Goal: Task Accomplishment & Management: Complete application form

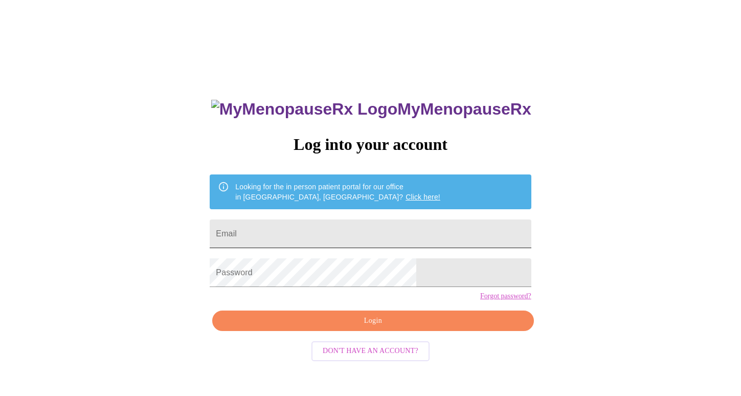
click at [411, 230] on input "Email" at bounding box center [370, 234] width 321 height 29
type input "[EMAIL_ADDRESS][DOMAIN_NAME]"
click at [425, 327] on span "Login" at bounding box center [373, 321] width 298 height 13
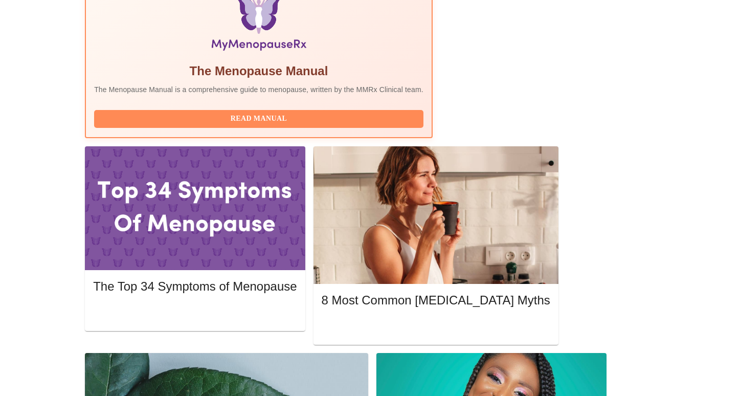
scroll to position [353, 0]
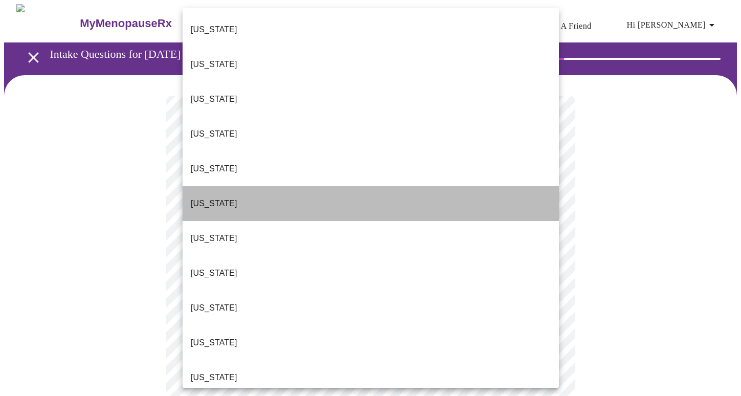
click at [329, 186] on li "[US_STATE]" at bounding box center [371, 203] width 377 height 35
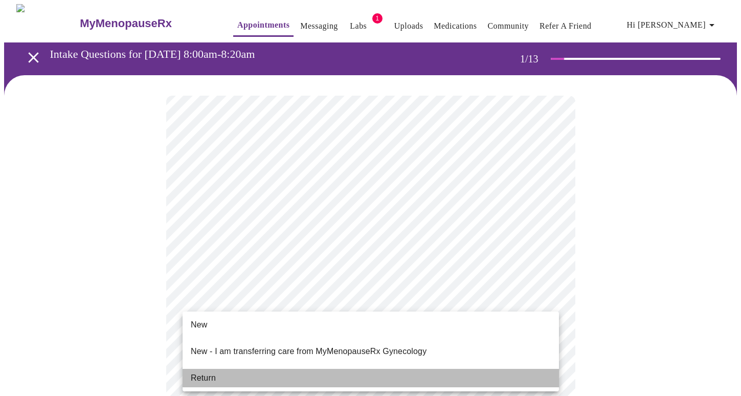
click at [310, 369] on li "Return" at bounding box center [371, 378] width 377 height 18
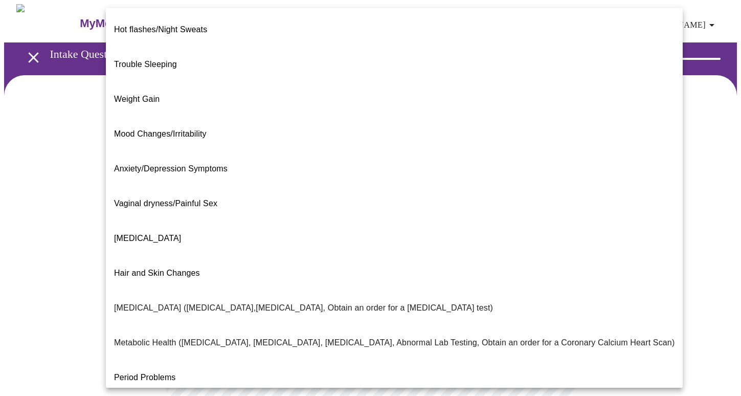
click at [508, 207] on body "MyMenopauseRx Appointments Messaging Labs 1 Uploads Medications Community Refer…" at bounding box center [370, 311] width 733 height 615
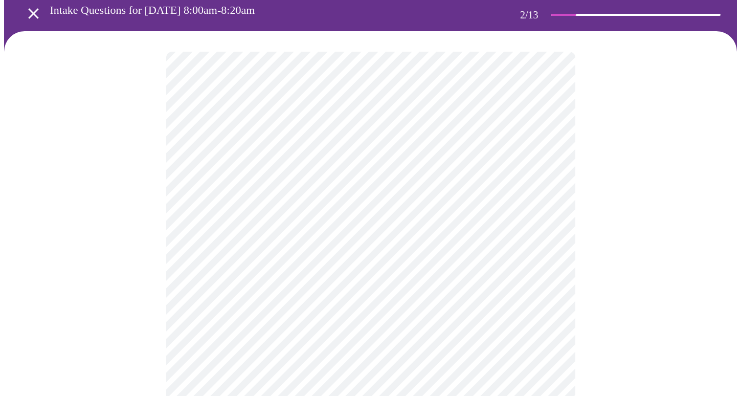
scroll to position [58, 0]
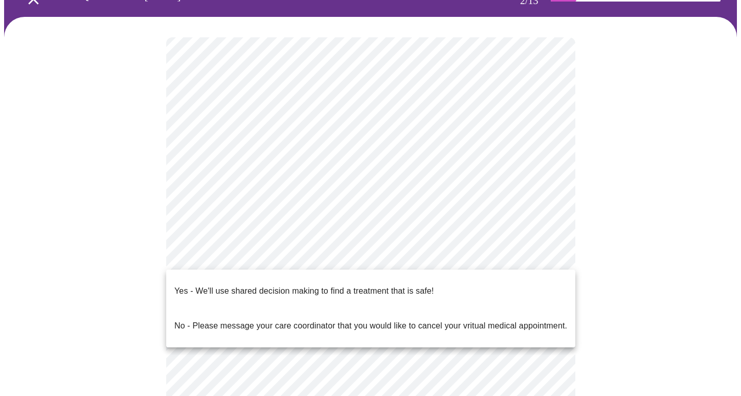
click at [264, 260] on body "MyMenopauseRx Appointments Messaging Labs 1 Uploads Medications Community Refer…" at bounding box center [370, 250] width 733 height 609
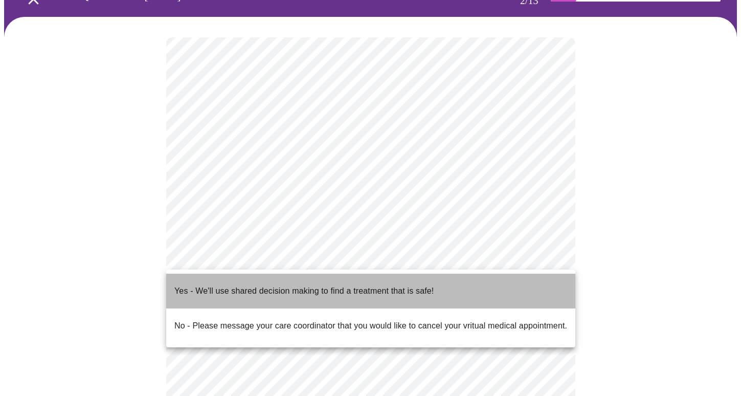
click at [258, 288] on p "Yes - We'll use shared decision making to find a treatment that is safe!" at bounding box center [303, 291] width 259 height 12
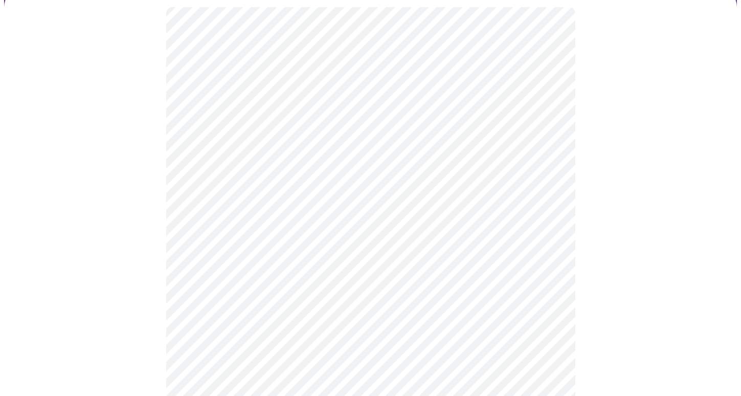
scroll to position [0, 0]
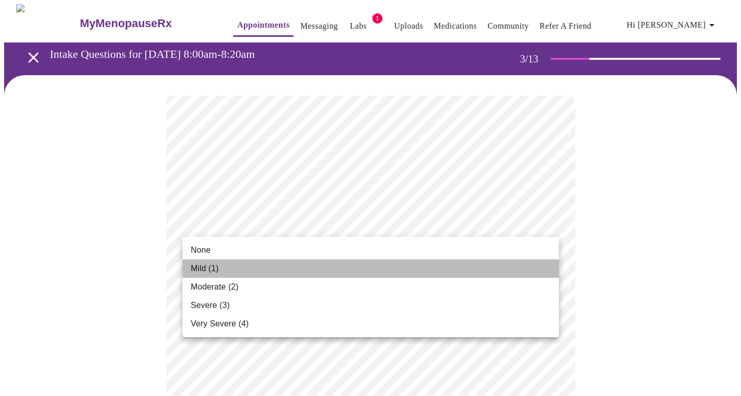
click at [316, 267] on li "Mild (1)" at bounding box center [371, 268] width 377 height 18
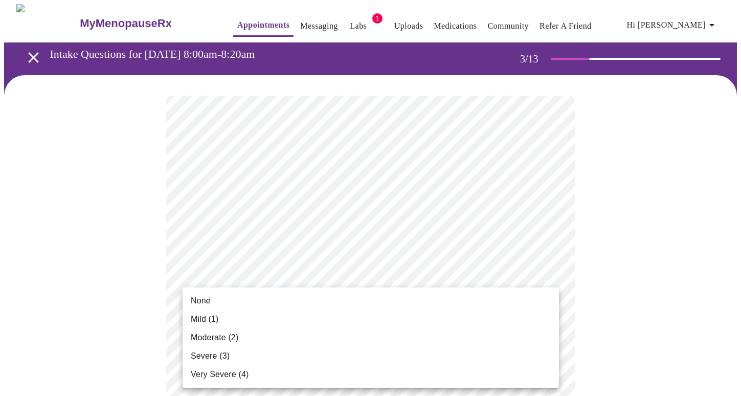
click at [311, 315] on li "Mild (1)" at bounding box center [371, 319] width 377 height 18
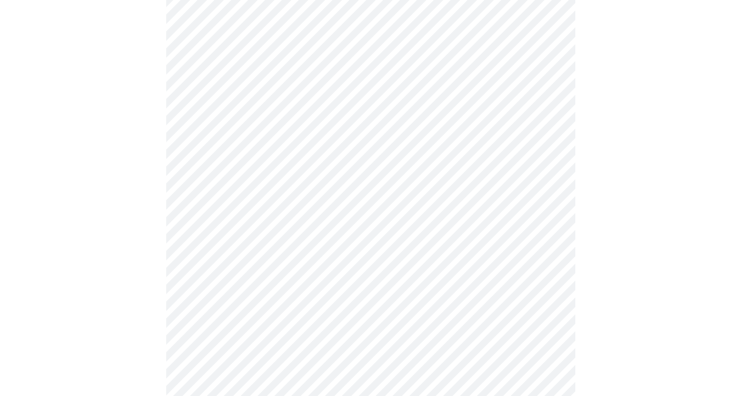
scroll to position [166, 0]
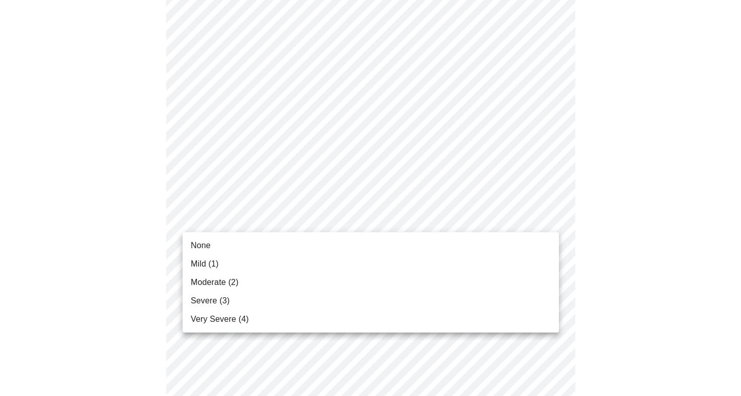
click at [297, 283] on li "Moderate (2)" at bounding box center [371, 282] width 377 height 18
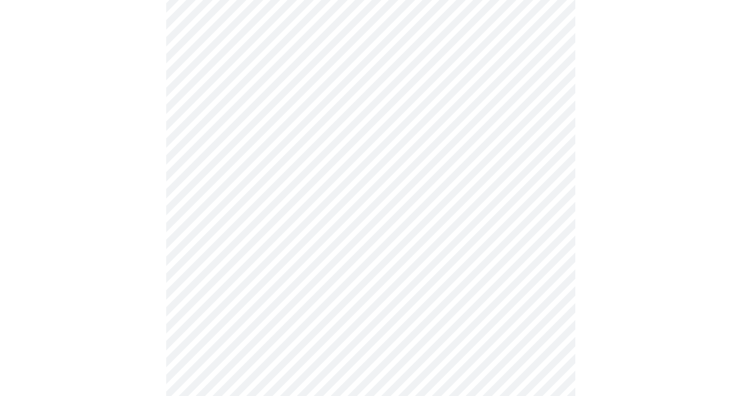
scroll to position [250, 0]
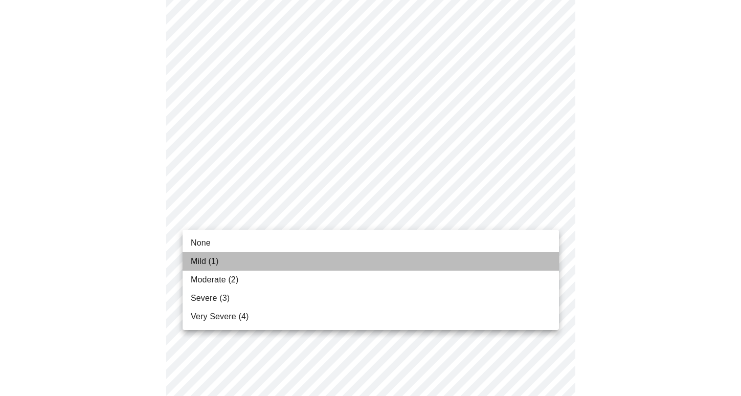
click at [299, 261] on li "Mild (1)" at bounding box center [371, 261] width 377 height 18
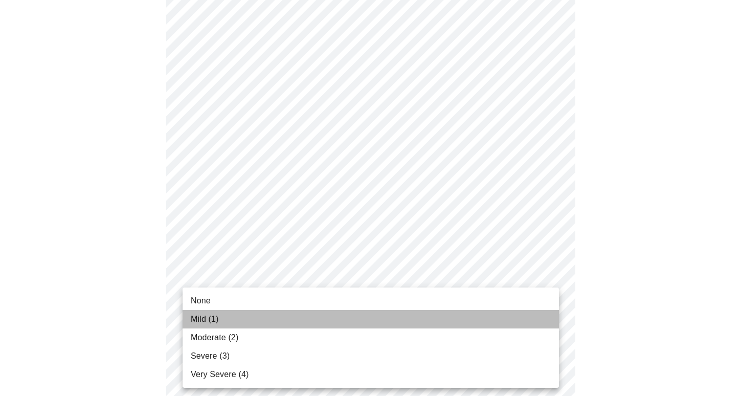
click at [286, 322] on li "Mild (1)" at bounding box center [371, 319] width 377 height 18
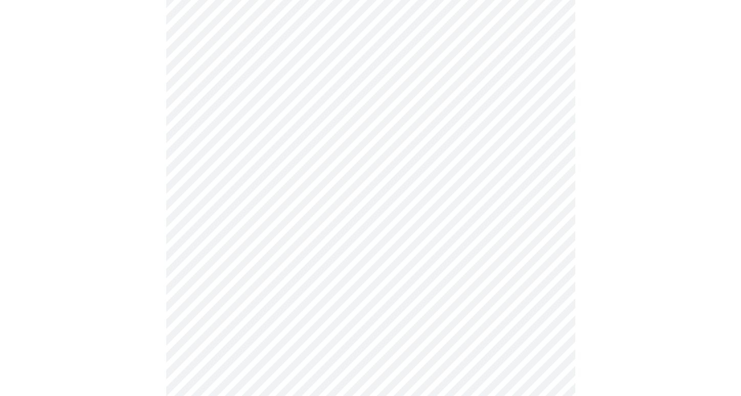
scroll to position [399, 0]
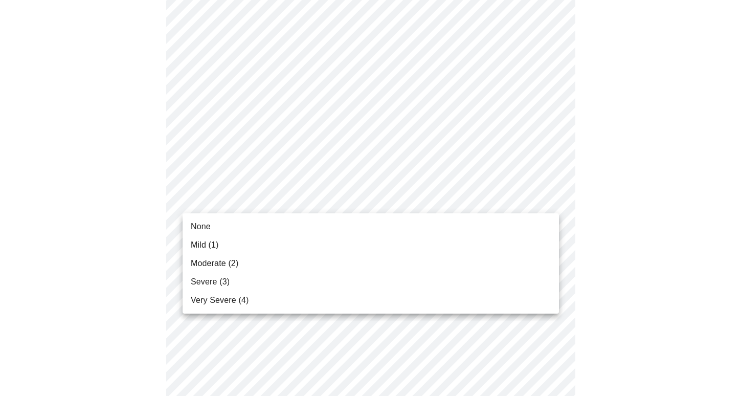
click at [320, 208] on body "MyMenopauseRx Appointments Messaging Labs 1 Uploads Medications Community Refer…" at bounding box center [370, 249] width 733 height 1289
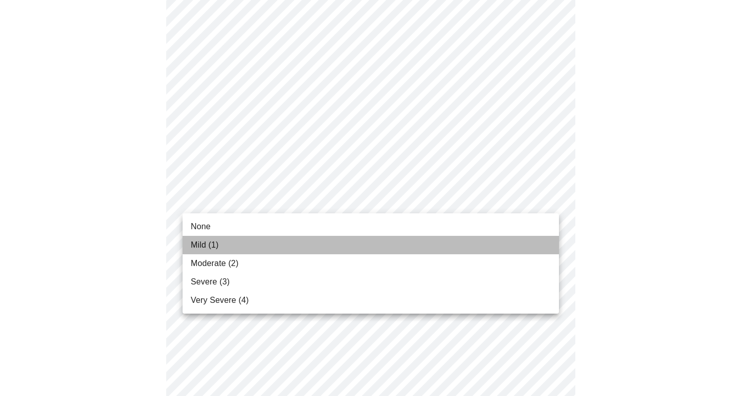
click at [304, 250] on li "Mild (1)" at bounding box center [371, 245] width 377 height 18
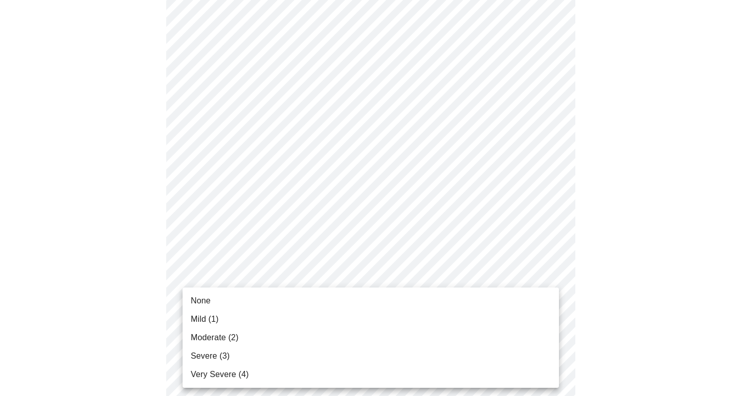
click at [302, 277] on body "MyMenopauseRx Appointments Messaging Labs 1 Uploads Medications Community Refer…" at bounding box center [370, 242] width 733 height 1275
click at [295, 338] on li "Moderate (2)" at bounding box center [371, 338] width 377 height 18
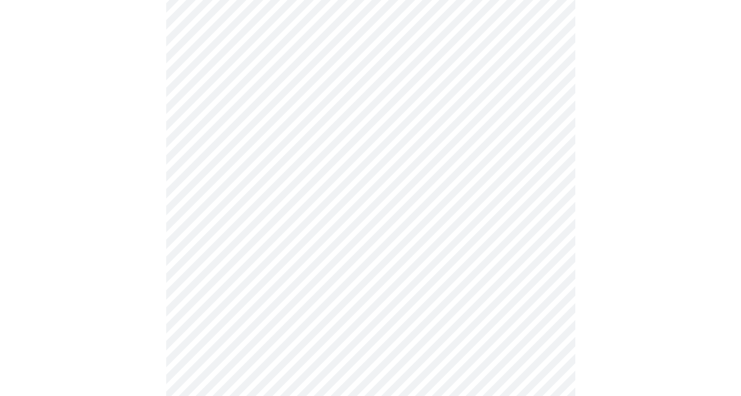
scroll to position [532, 0]
click at [314, 234] on body "MyMenopauseRx Appointments Messaging Labs 1 Uploads Medications Community Refer…" at bounding box center [370, 102] width 733 height 1261
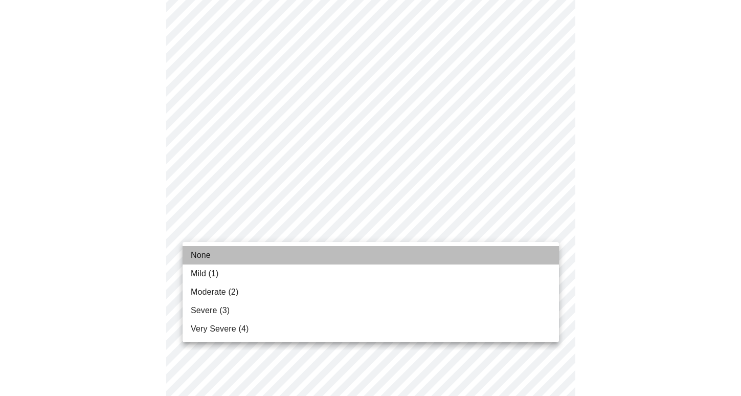
click at [295, 259] on li "None" at bounding box center [371, 255] width 377 height 18
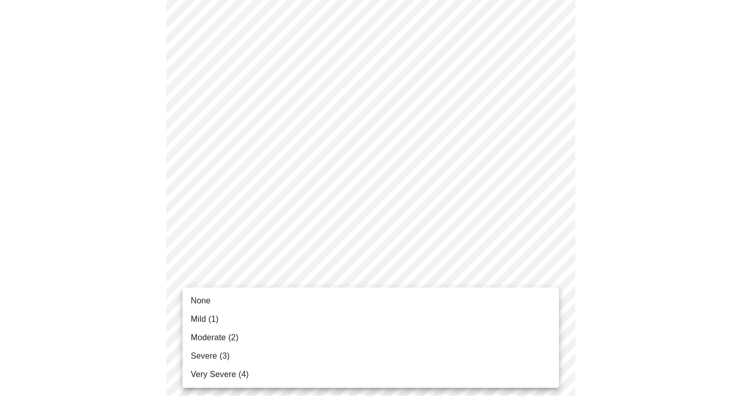
click at [289, 315] on body "MyMenopauseRx Appointments Messaging Labs 1 Uploads Medications Community Refer…" at bounding box center [370, 95] width 733 height 1247
click at [291, 291] on ul "None Mild (1) Moderate (2) Severe (3) Very Severe (4)" at bounding box center [371, 338] width 377 height 100
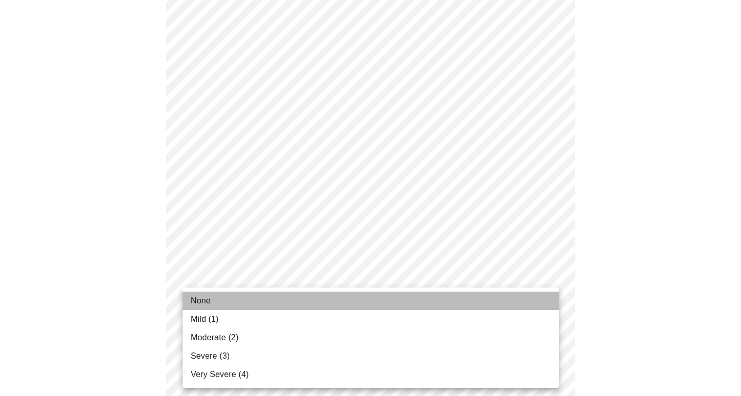
click at [289, 300] on li "None" at bounding box center [371, 301] width 377 height 18
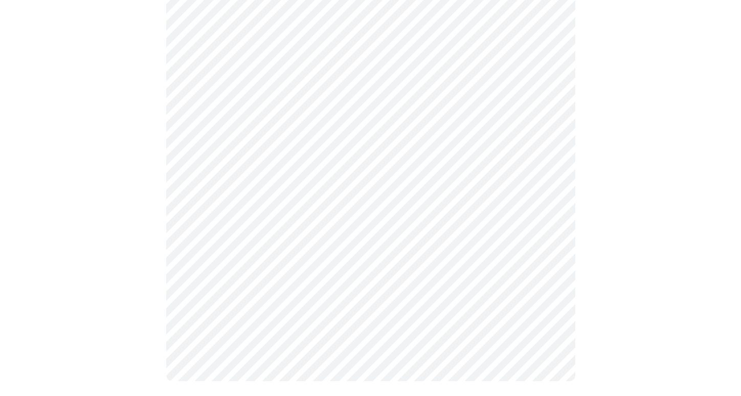
scroll to position [836, 0]
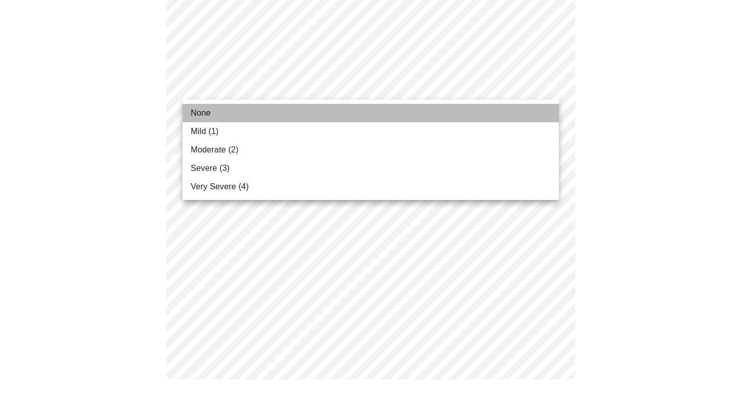
click at [329, 114] on li "None" at bounding box center [371, 113] width 377 height 18
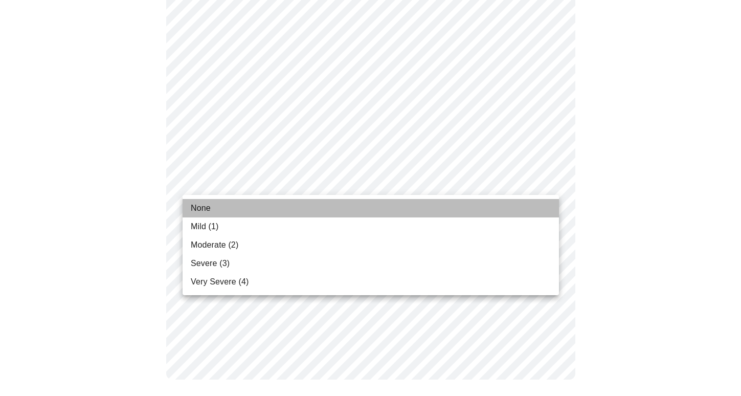
click at [296, 210] on li "None" at bounding box center [371, 208] width 377 height 18
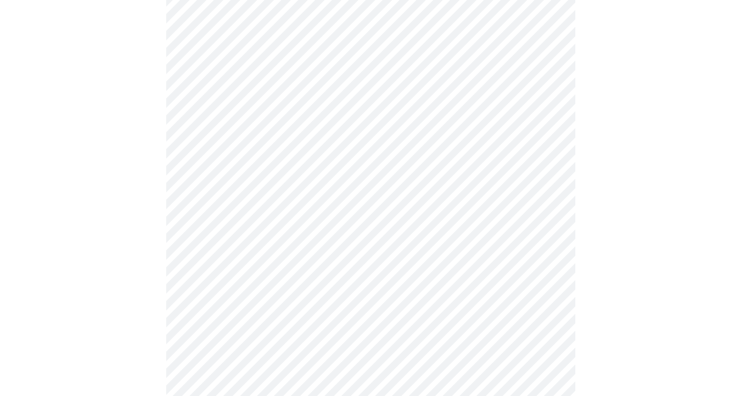
scroll to position [464, 0]
click at [508, 168] on body "MyMenopauseRx Appointments Messaging Labs 1 Uploads Medications Community Refer…" at bounding box center [370, 45] width 733 height 1010
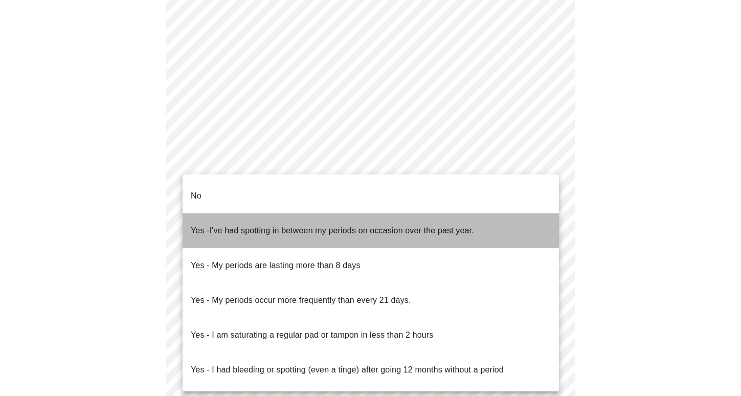
click at [479, 216] on li "Yes - I've had spotting in between my periods on occasion over the past year." at bounding box center [371, 230] width 377 height 35
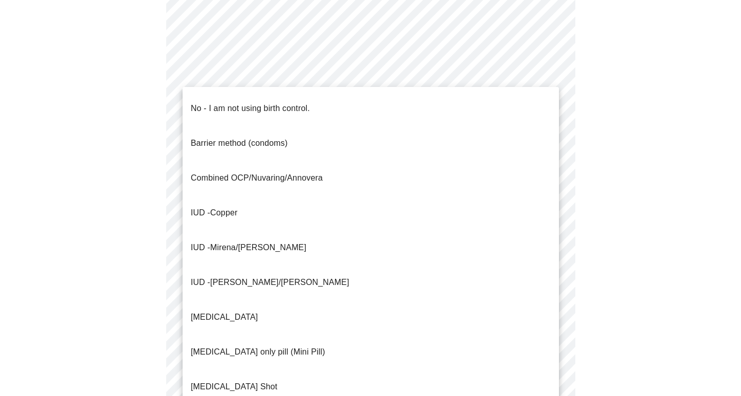
click at [476, 239] on body "MyMenopauseRx Appointments Messaging Labs 1 Uploads Medications Community Refer…" at bounding box center [370, 42] width 733 height 1004
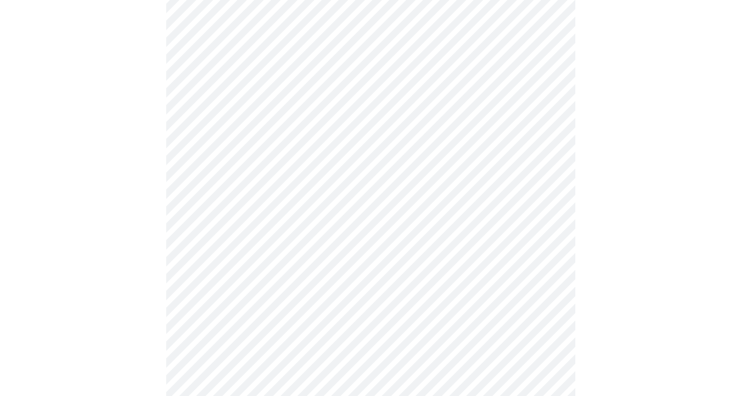
click at [390, 314] on body "MyMenopauseRx Appointments Messaging Labs 1 Uploads Medications Community Refer…" at bounding box center [370, 39] width 733 height 998
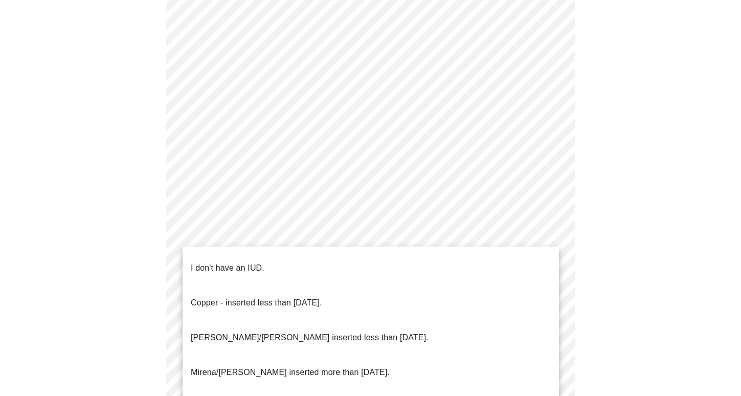
click at [386, 269] on li "I don't have an IUD." at bounding box center [371, 268] width 377 height 35
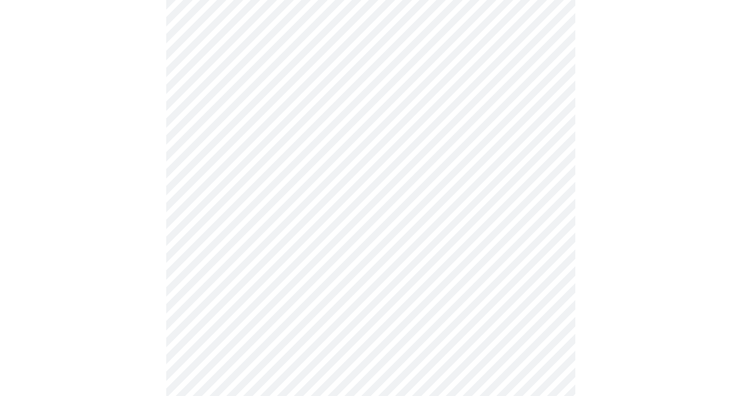
scroll to position [553, 0]
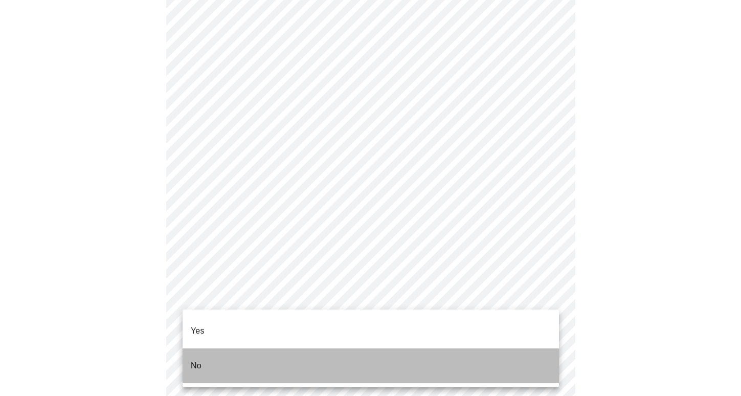
click at [370, 356] on li "No" at bounding box center [371, 365] width 377 height 35
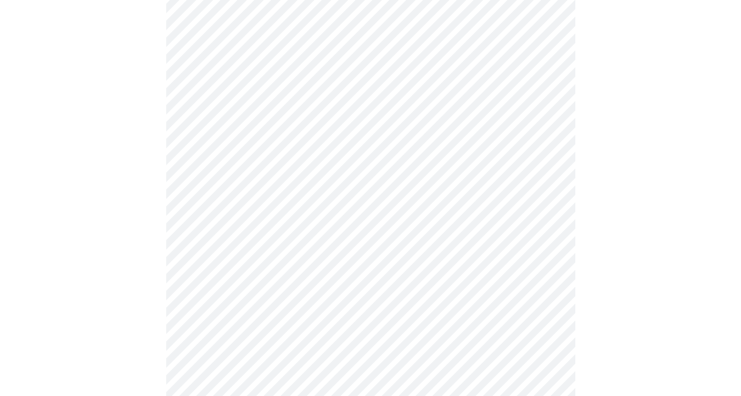
scroll to position [2604, 0]
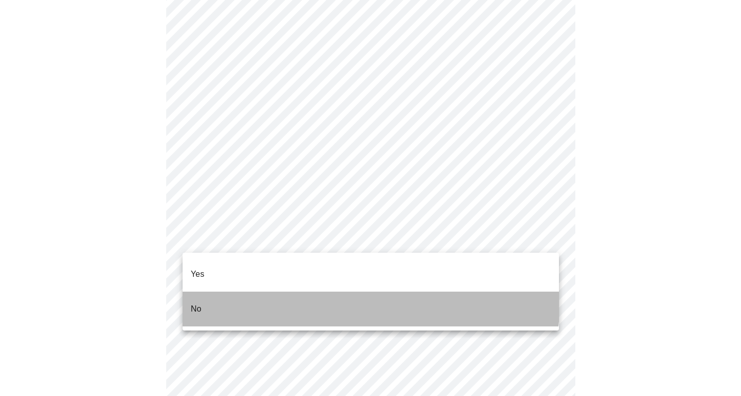
click at [344, 293] on li "No" at bounding box center [371, 309] width 377 height 35
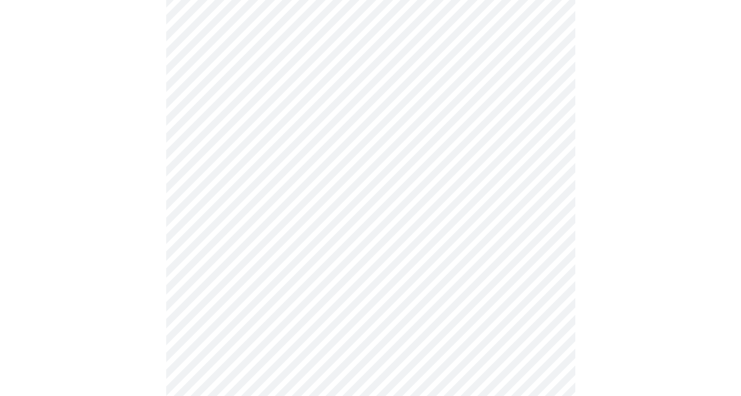
scroll to position [2749, 0]
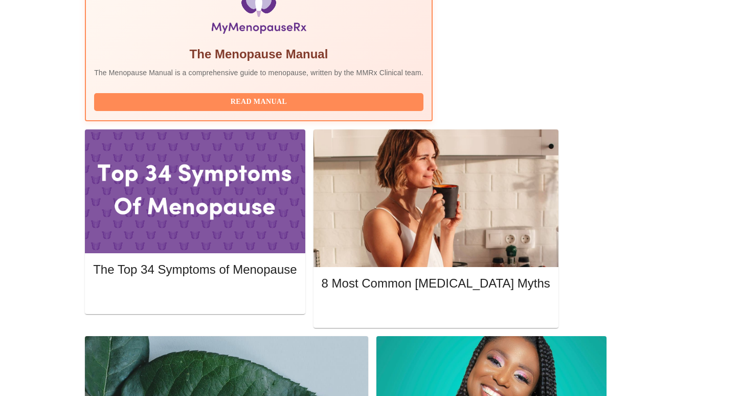
scroll to position [401, 0]
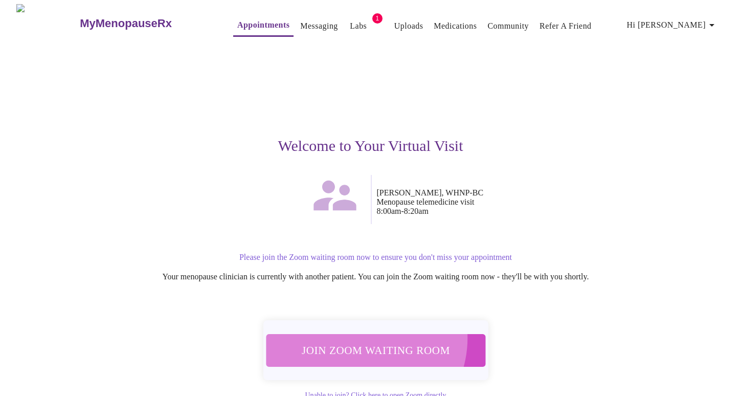
click at [359, 334] on button "Join Zoom Waiting Room" at bounding box center [376, 350] width 222 height 33
